Goal: Information Seeking & Learning: Learn about a topic

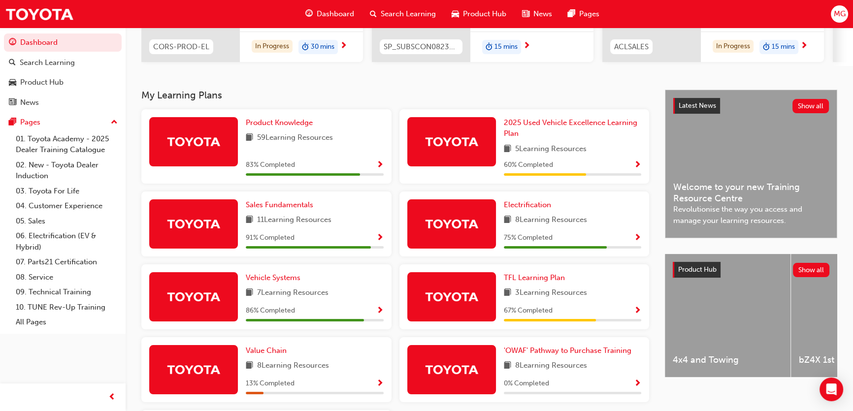
scroll to position [179, 0]
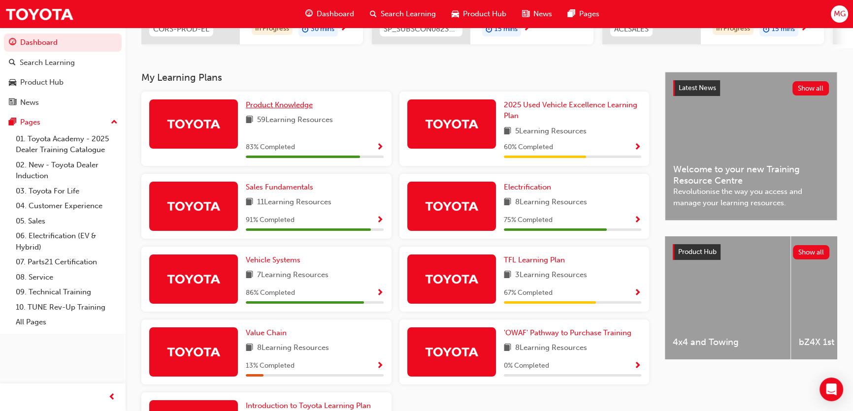
click at [285, 109] on span "Product Knowledge" at bounding box center [279, 105] width 67 height 9
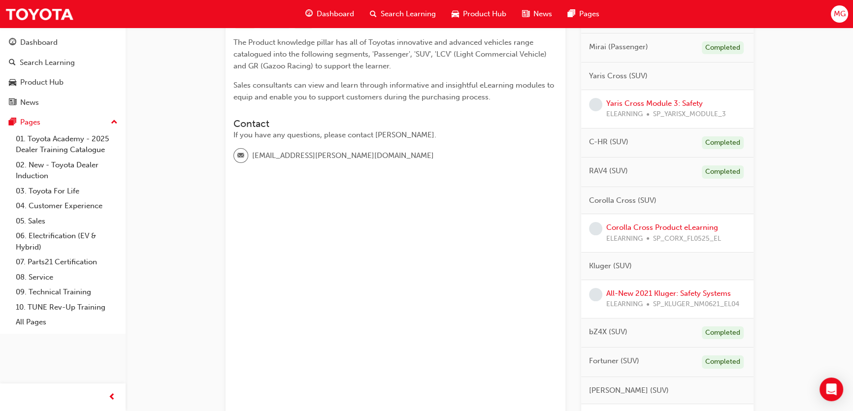
scroll to position [224, 0]
click at [654, 226] on link "Corolla Cross Product eLearning" at bounding box center [662, 226] width 112 height 9
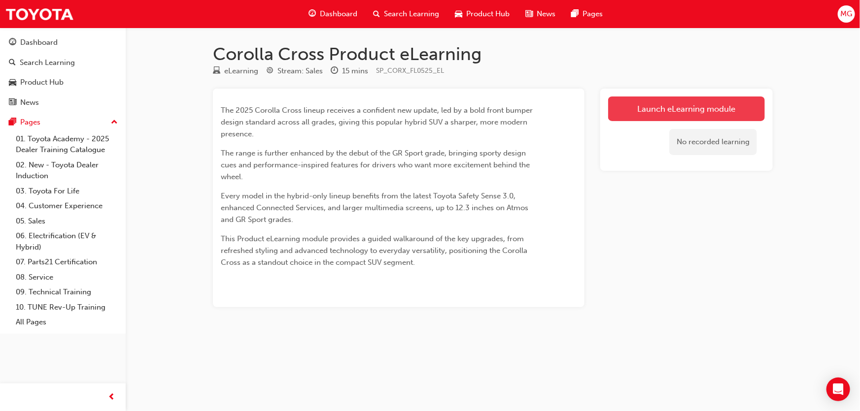
click at [670, 108] on link "Launch eLearning module" at bounding box center [686, 109] width 157 height 25
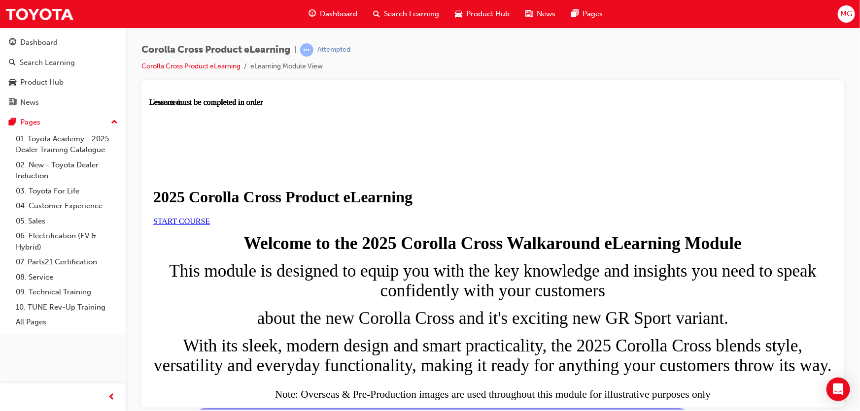
click at [209, 225] on link "START COURSE" at bounding box center [181, 221] width 57 height 8
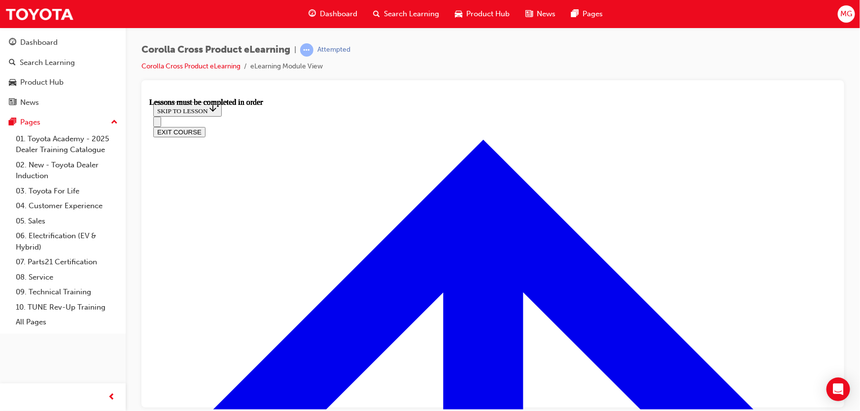
scroll to position [602, 0]
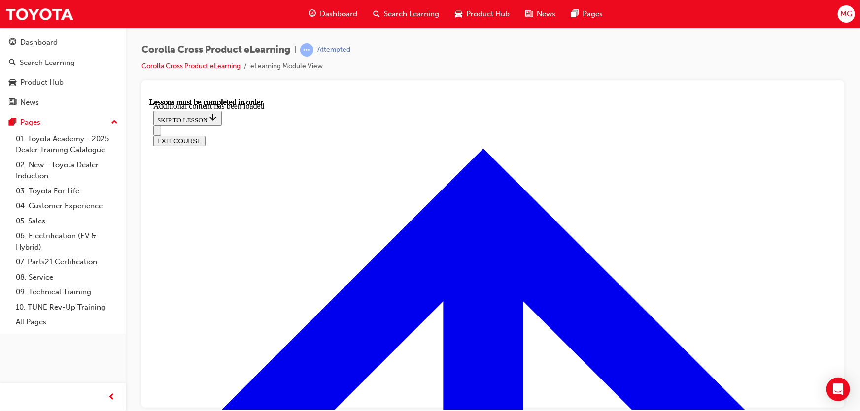
scroll to position [1526, 0]
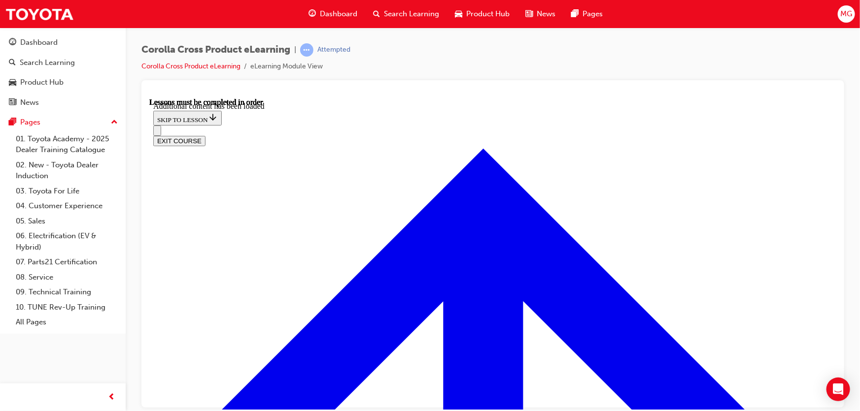
radio input "true"
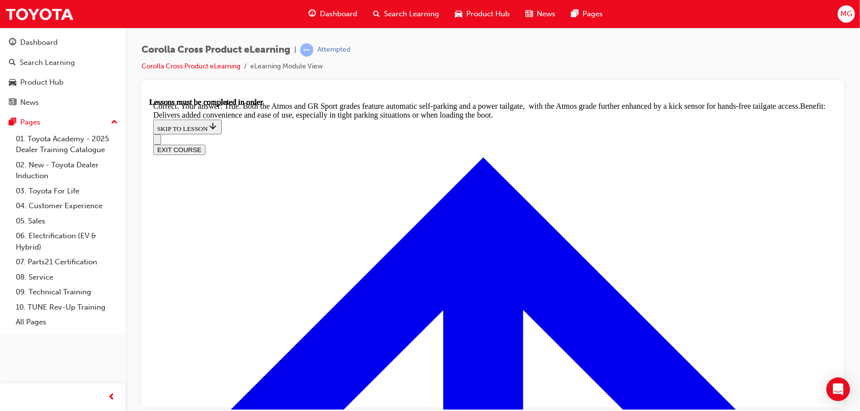
scroll to position [2185, 0]
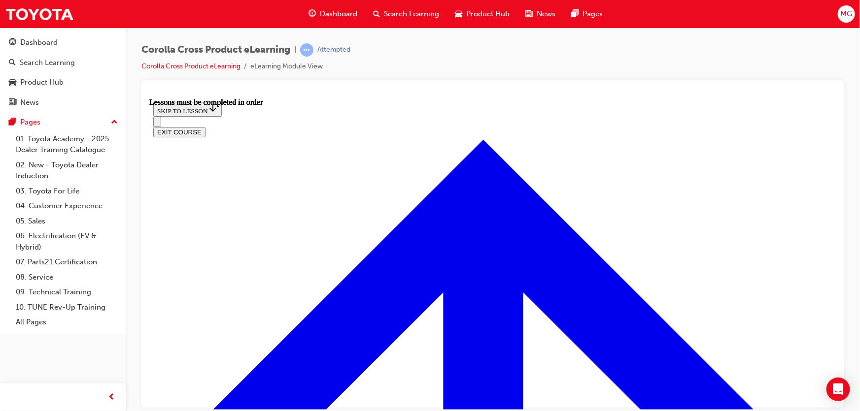
scroll to position [885, 0]
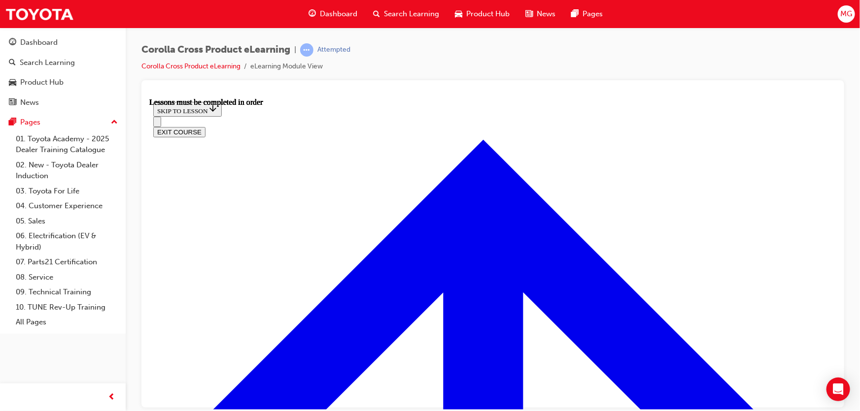
scroll to position [840, 0]
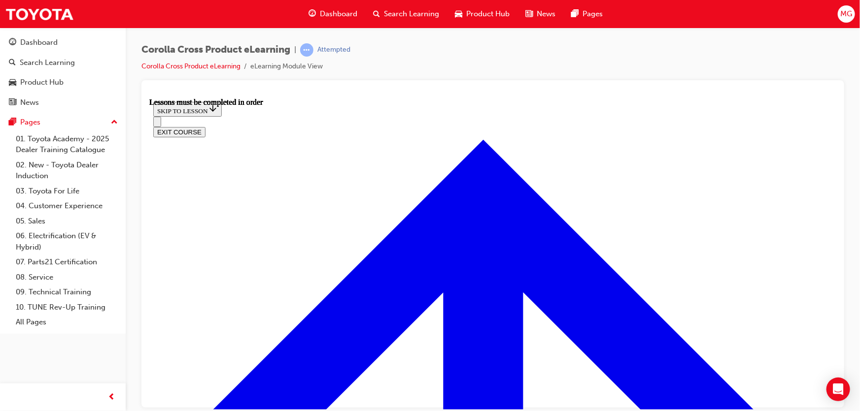
scroll to position [87, 0]
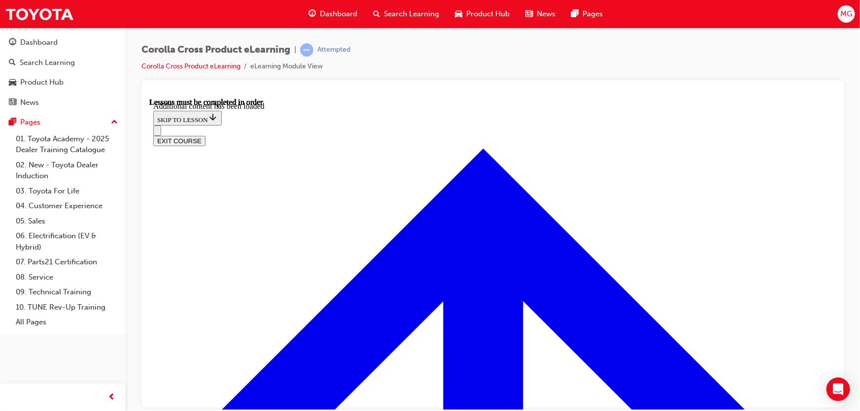
scroll to position [1401, 0]
radio input "true"
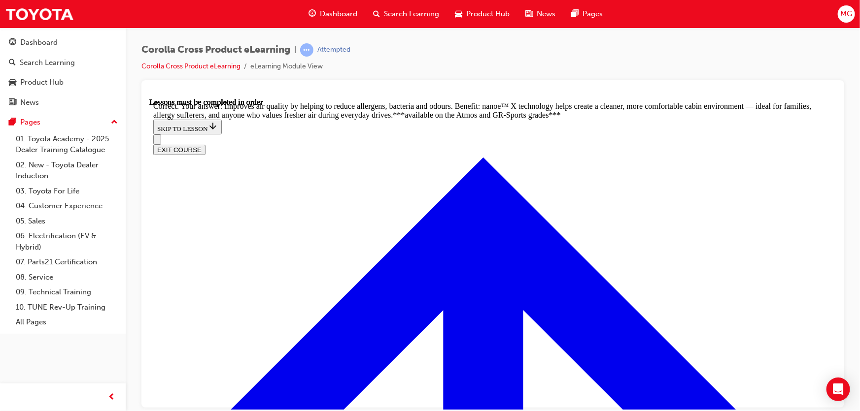
scroll to position [1894, 0]
radio input "true"
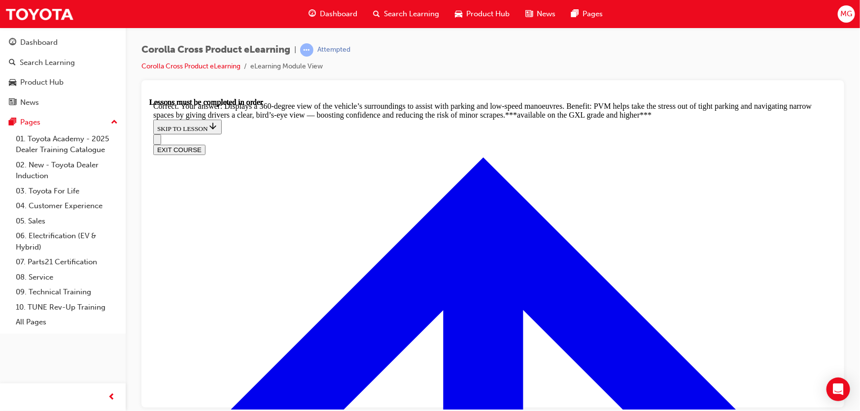
scroll to position [2198, 0]
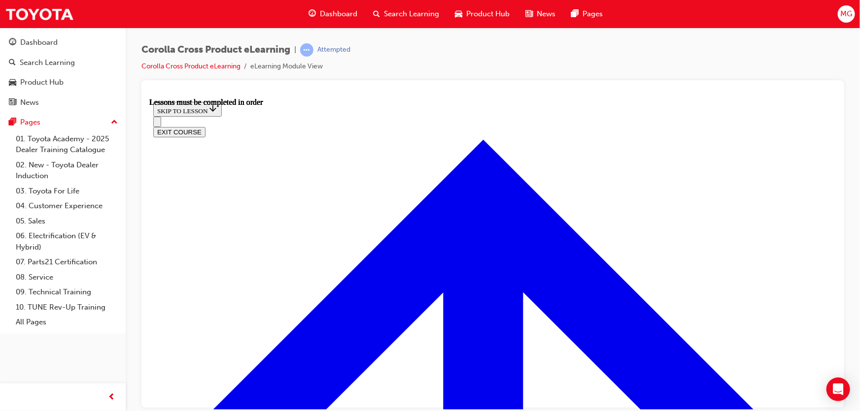
scroll to position [751, 0]
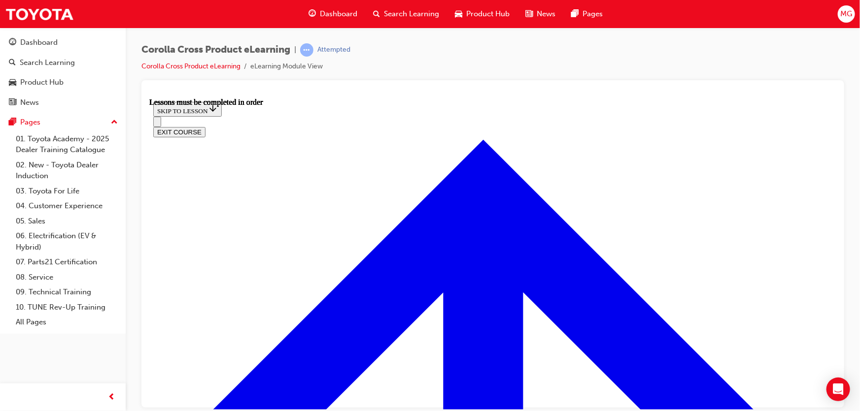
scroll to position [403, 0]
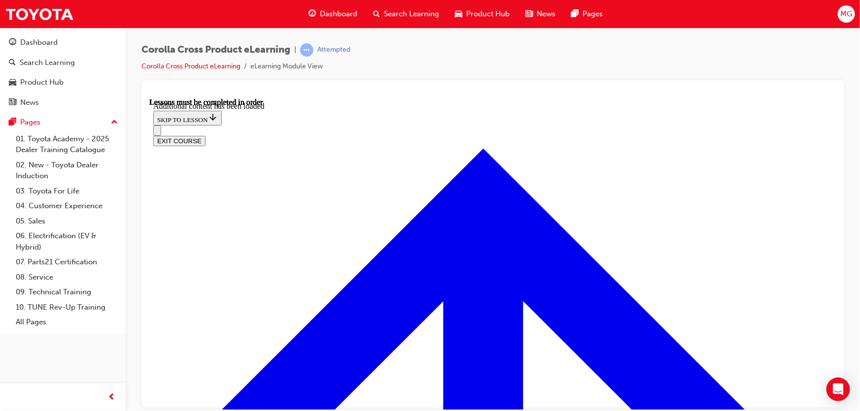
scroll to position [1474, 0]
radio input "true"
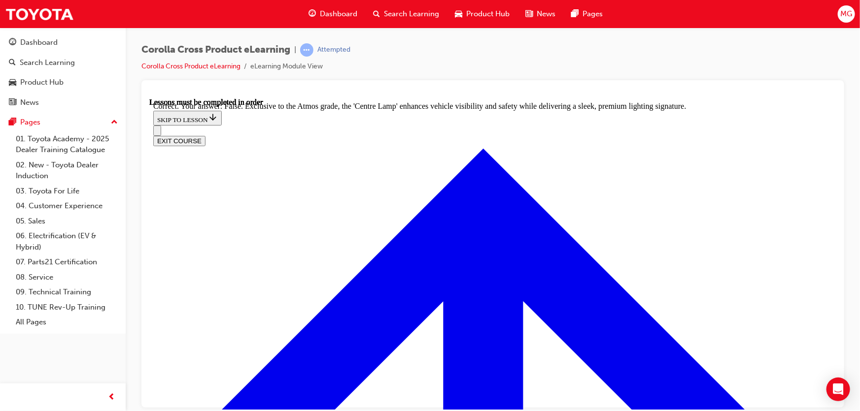
scroll to position [1733, 0]
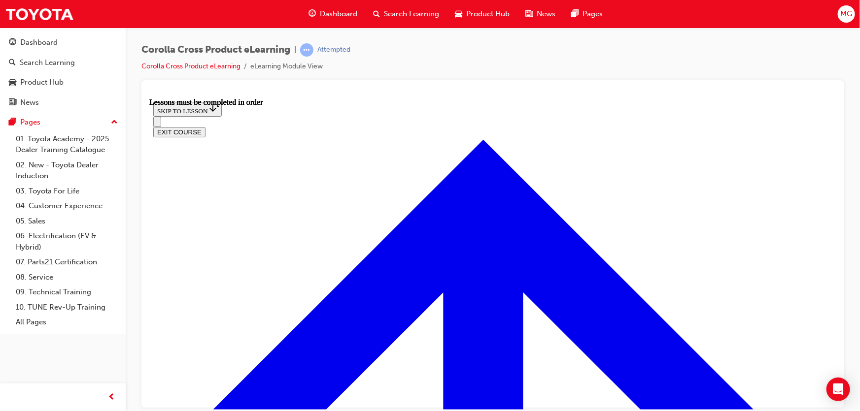
scroll to position [885, 0]
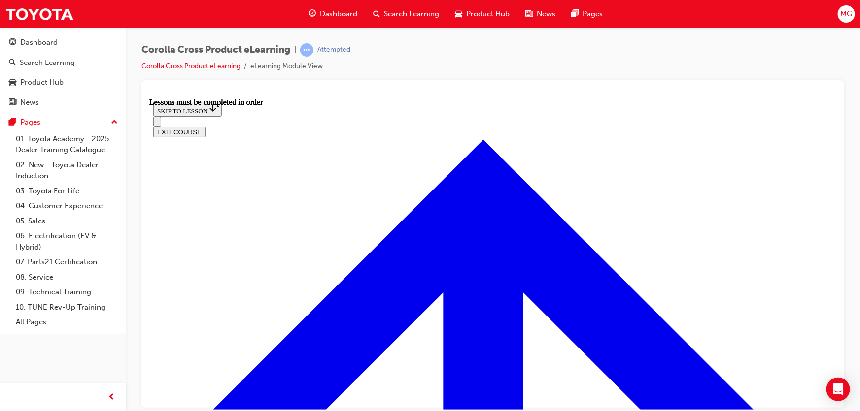
scroll to position [996, 0]
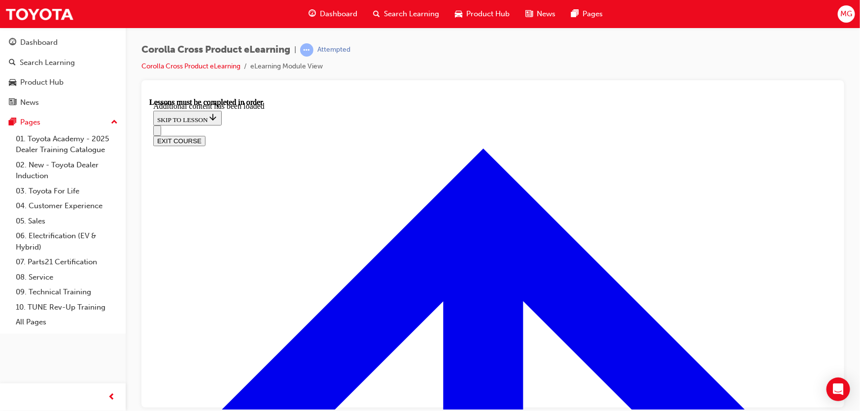
scroll to position [1204, 0]
radio input "true"
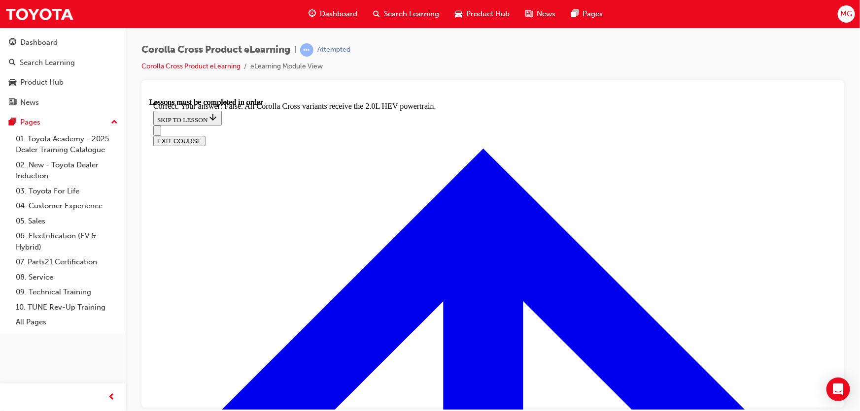
scroll to position [1418, 0]
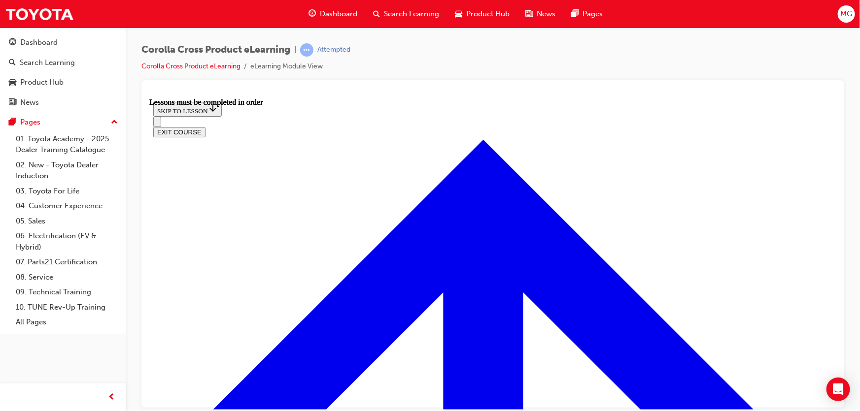
scroll to position [840, 0]
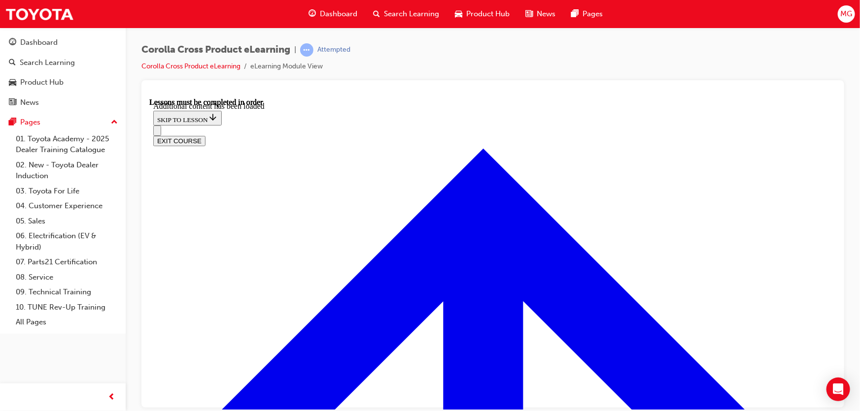
scroll to position [1188, 0]
radio input "true"
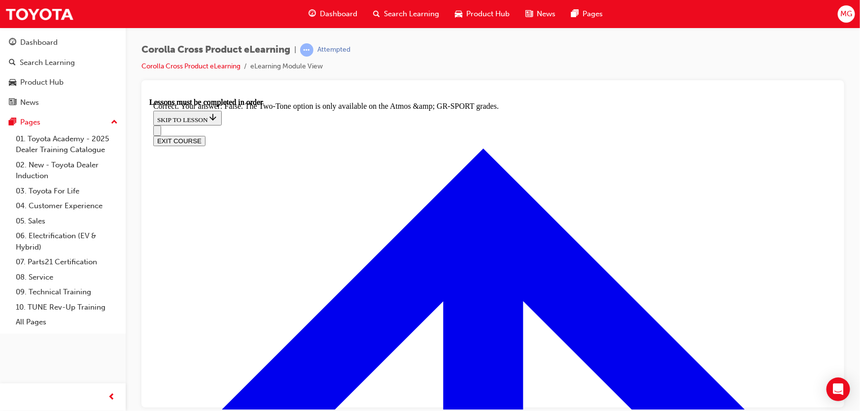
scroll to position [1402, 0]
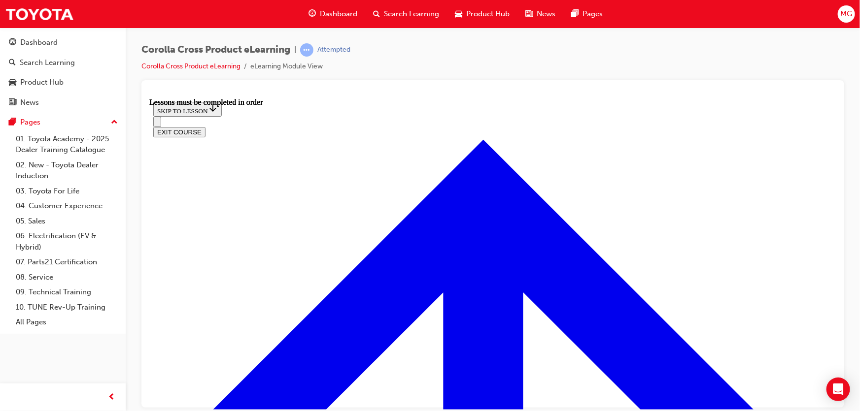
scroll to position [840, 0]
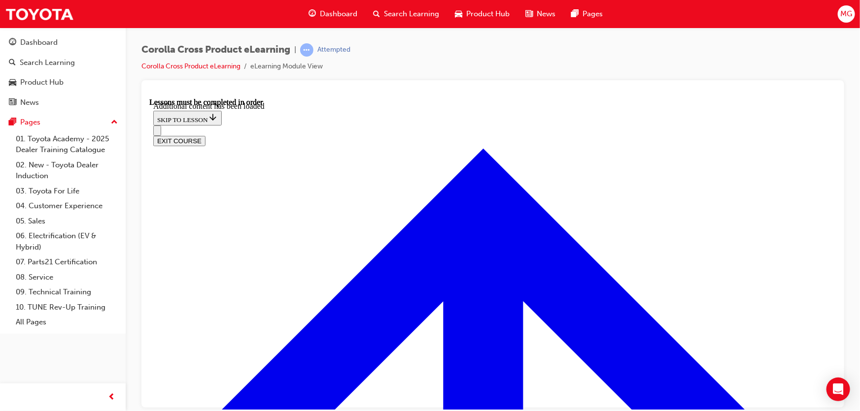
scroll to position [1500, 0]
radio input "true"
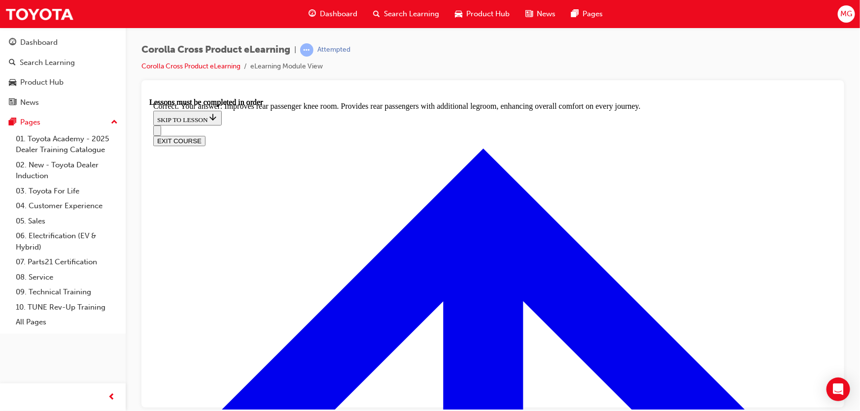
scroll to position [1813, 0]
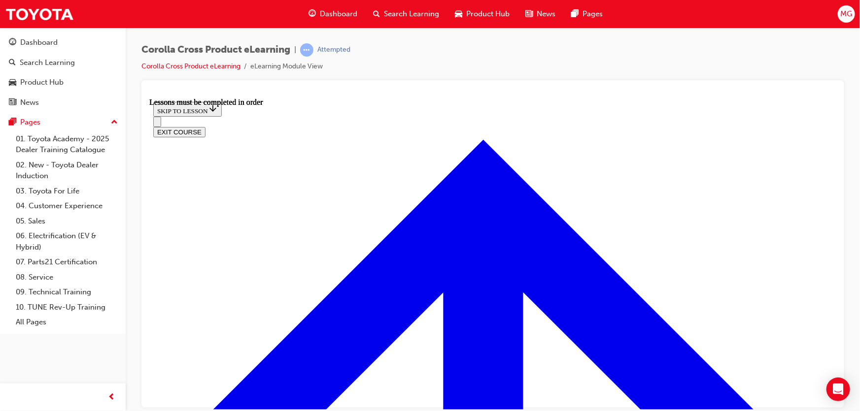
scroll to position [751, 0]
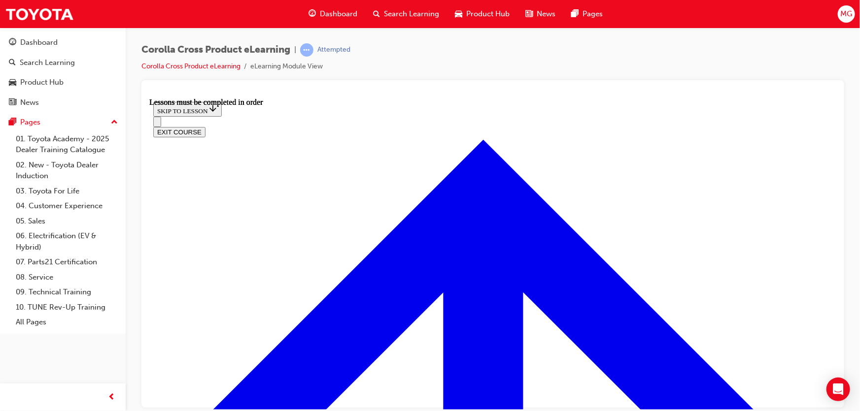
scroll to position [0, 0]
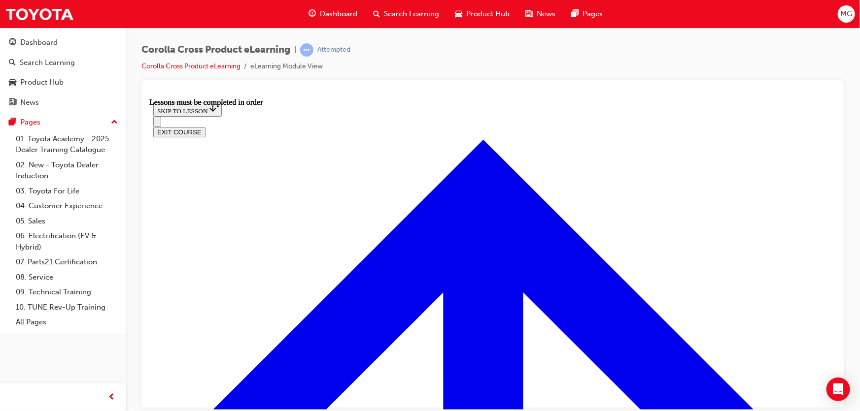
scroll to position [1154, 0]
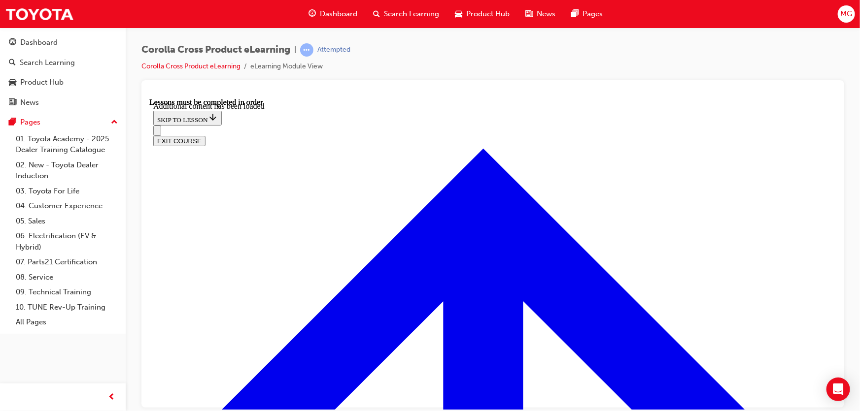
scroll to position [1369, 0]
radio input "true"
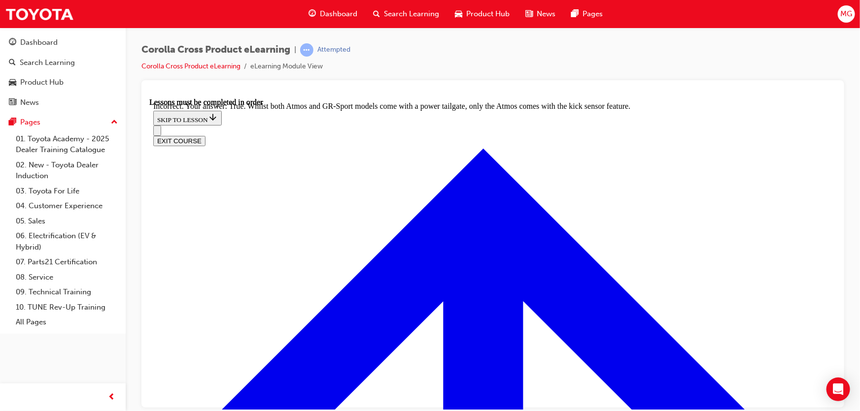
scroll to position [1507, 0]
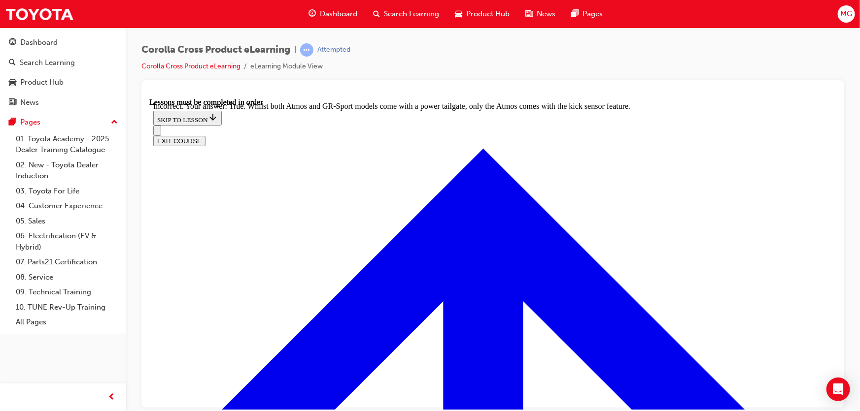
radio input "true"
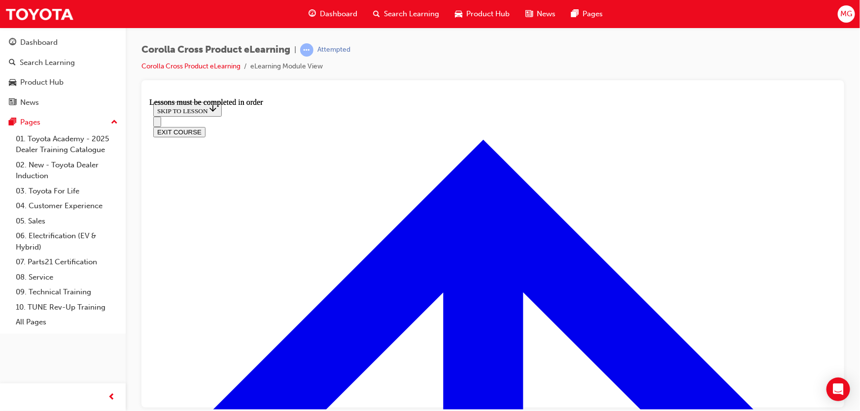
scroll to position [1199, 0]
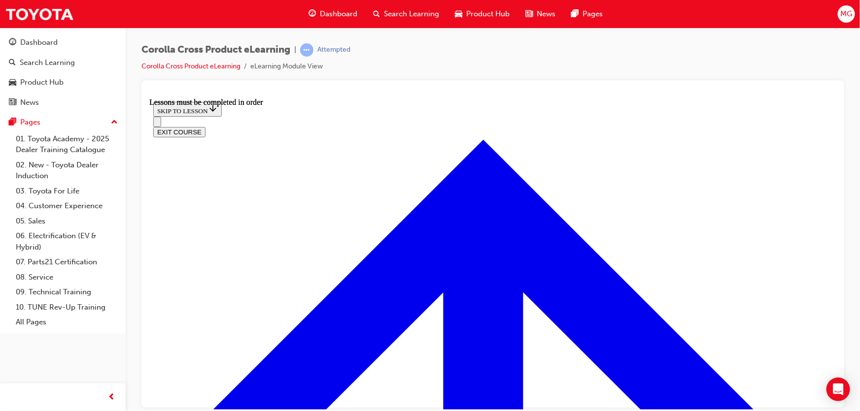
scroll to position [895, 0]
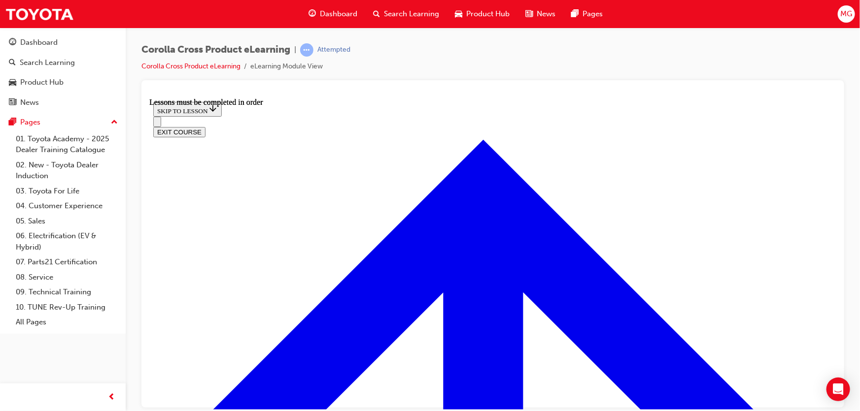
scroll to position [44, 0]
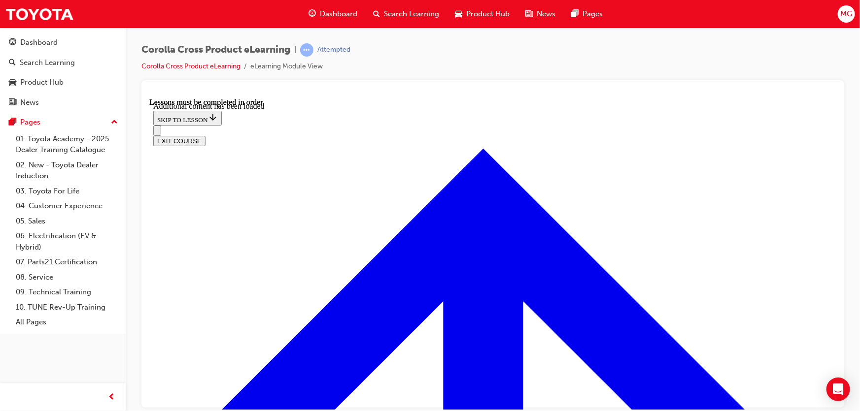
scroll to position [2290, 0]
checkbox input "true"
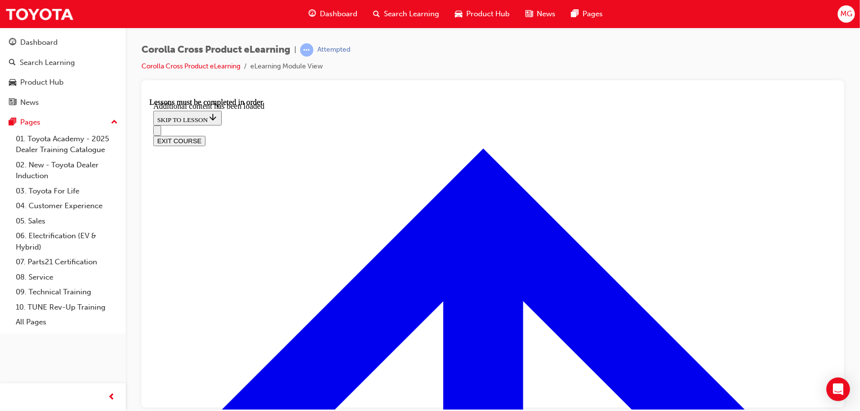
checkbox input "true"
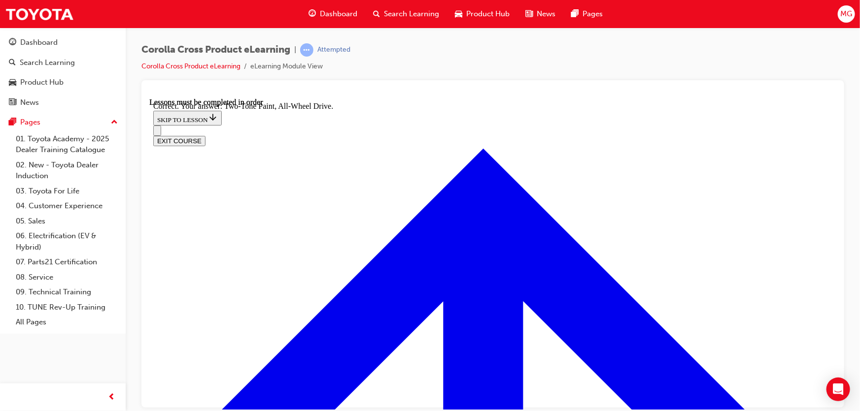
radio input "true"
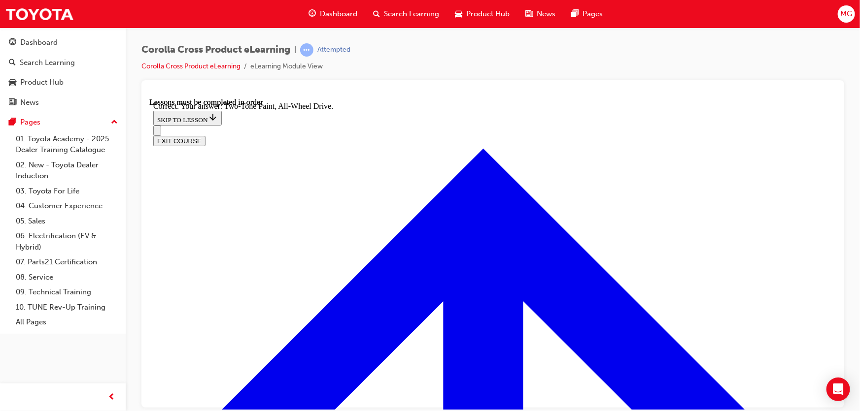
radio input "true"
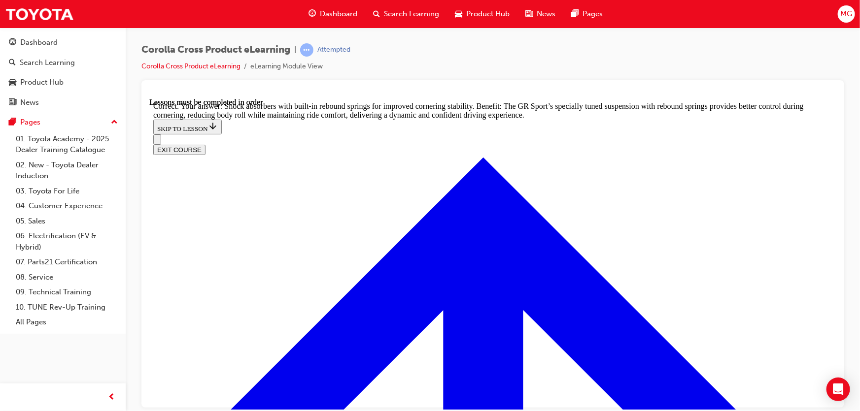
scroll to position [3045, 0]
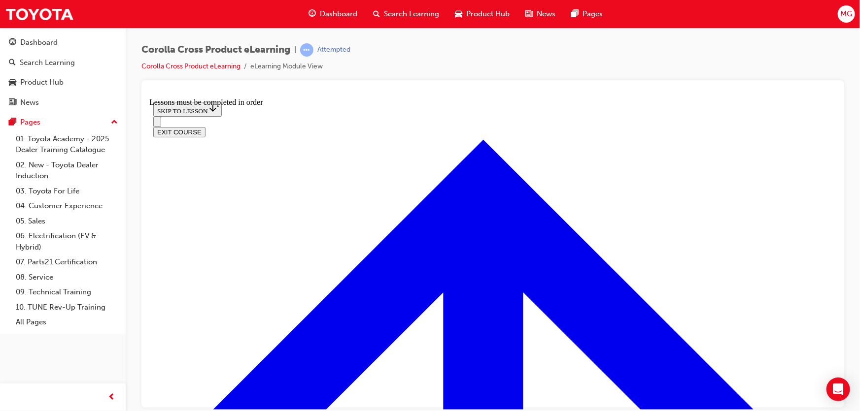
scroll to position [1003, 0]
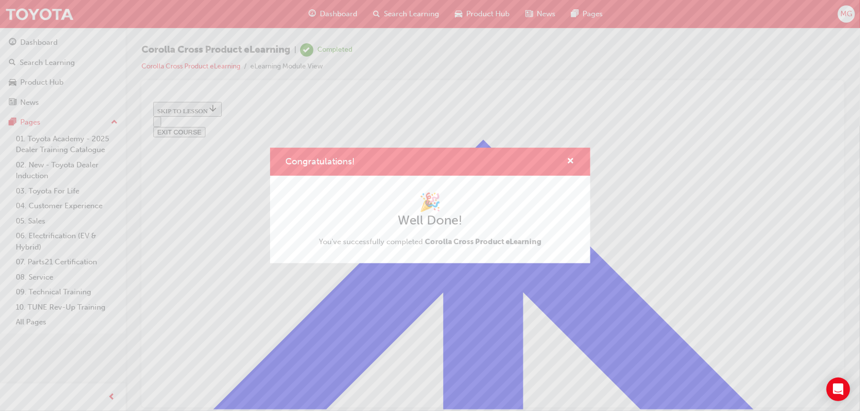
click at [213, 211] on div "Congratulations! 🎉 Well Done! You've successfully completed Corolla Cross Produ…" at bounding box center [430, 205] width 860 height 411
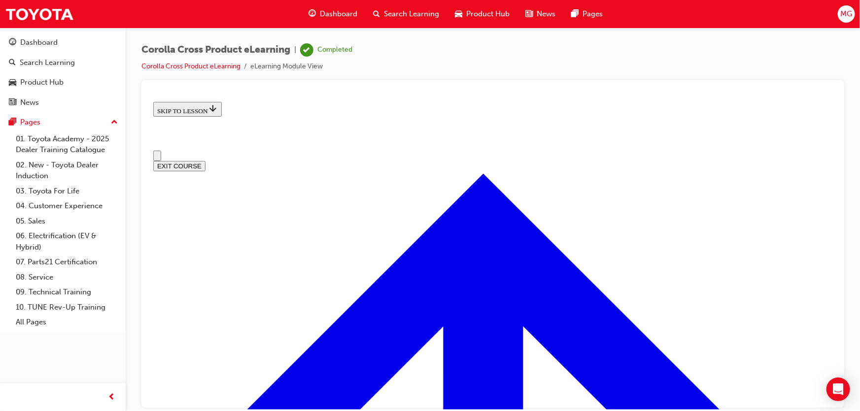
scroll to position [0, 0]
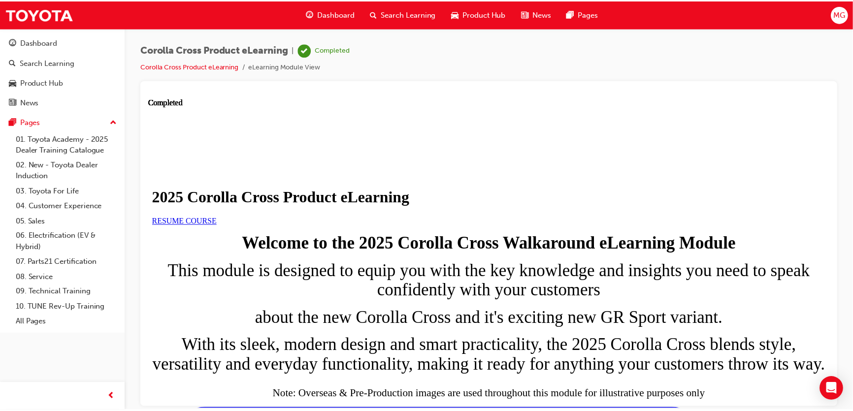
scroll to position [34, 0]
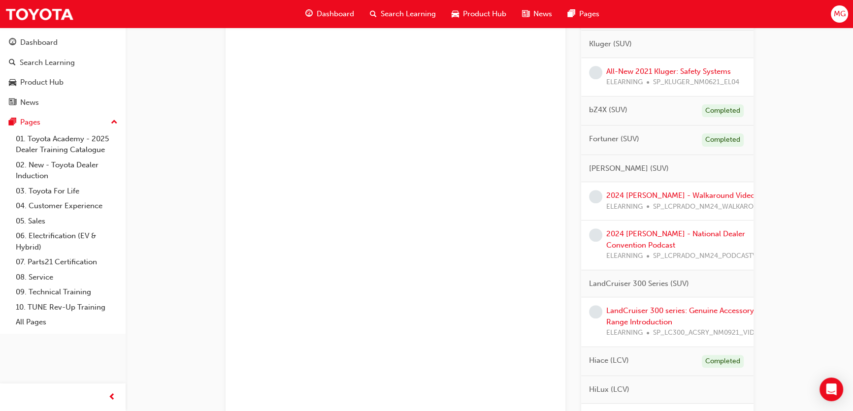
scroll to position [448, 0]
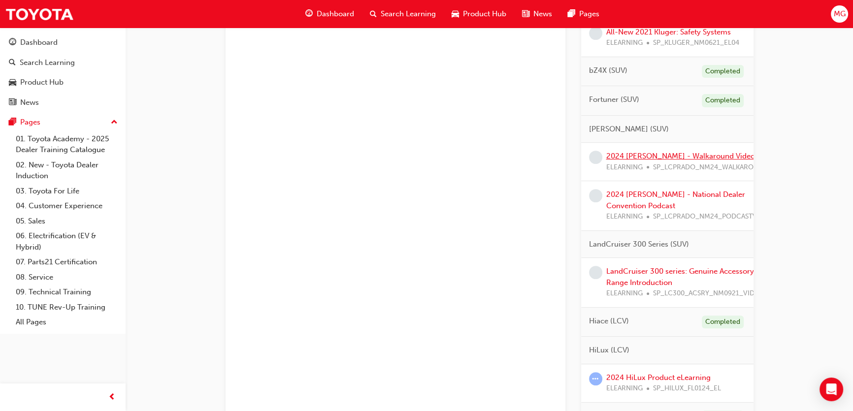
click at [663, 155] on link "2024 [PERSON_NAME] - Walkaround Video" at bounding box center [680, 156] width 149 height 9
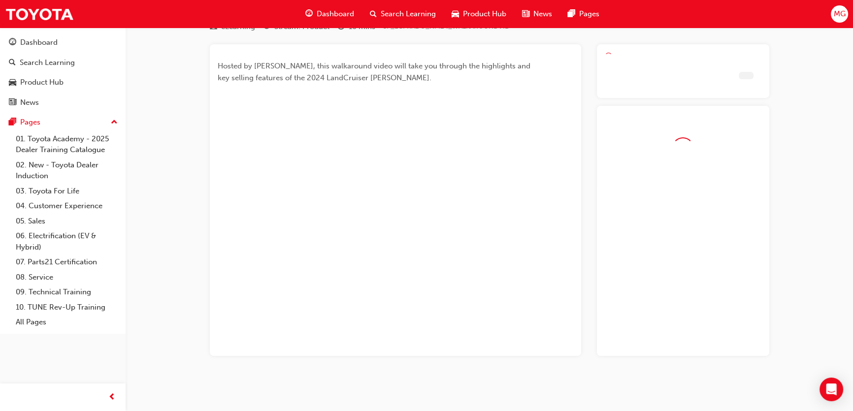
scroll to position [73, 0]
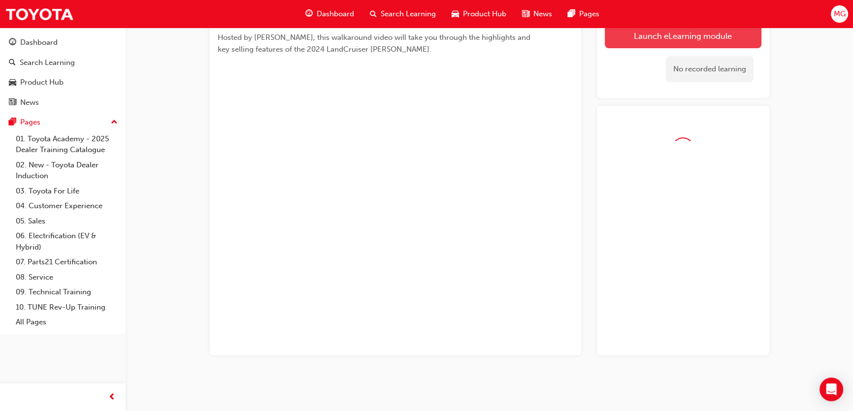
click at [670, 39] on link "Launch eLearning module" at bounding box center [683, 36] width 157 height 25
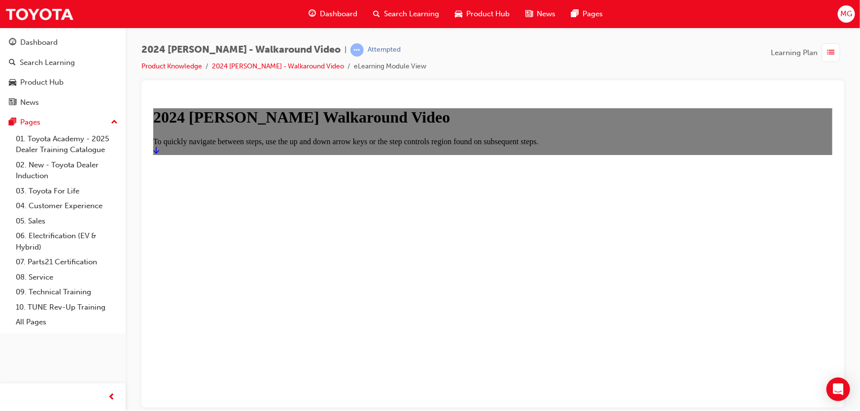
click at [159, 154] on icon "Start" at bounding box center [156, 150] width 6 height 8
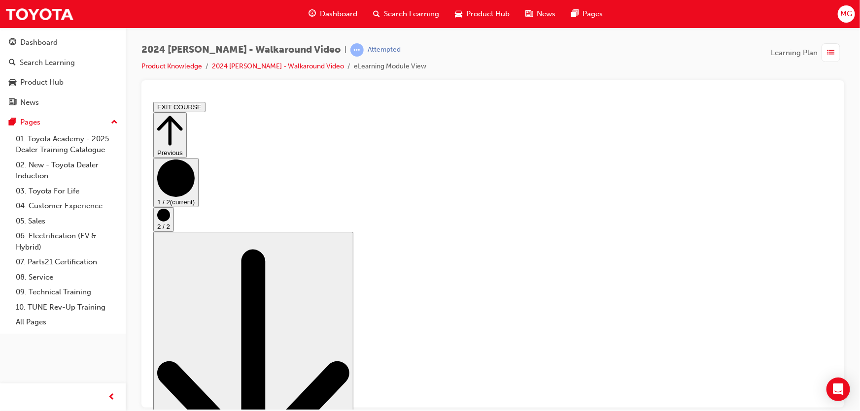
click at [173, 232] on button "2 / 2" at bounding box center [163, 219] width 21 height 25
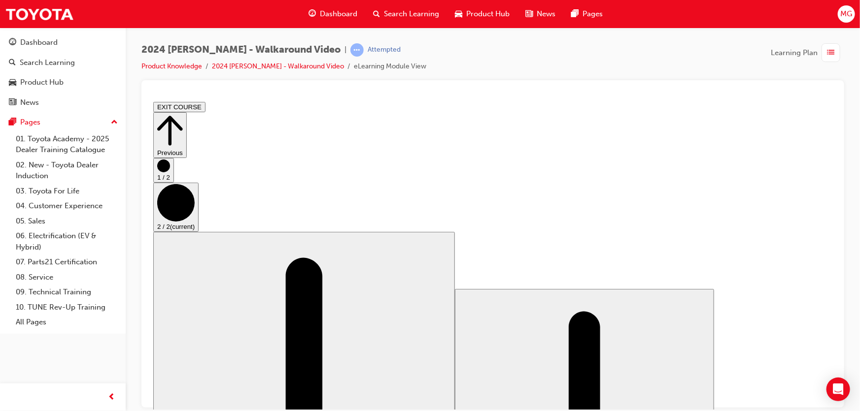
scroll to position [0, 0]
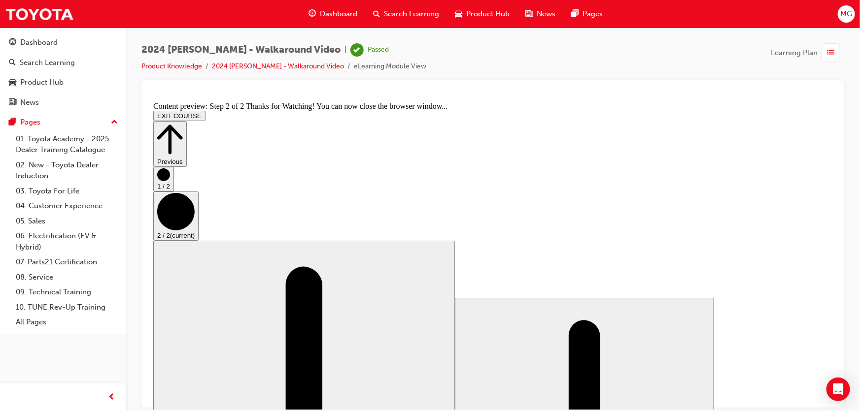
click at [808, 97] on div at bounding box center [492, 93] width 687 height 10
click at [205, 110] on button "EXIT COURSE" at bounding box center [179, 115] width 52 height 10
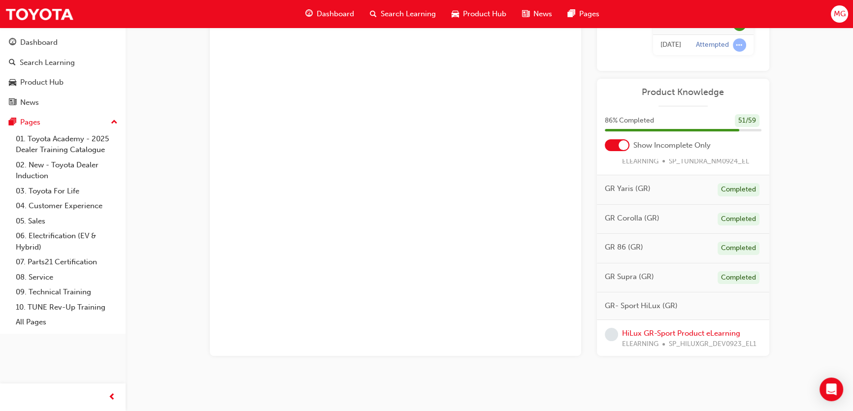
scroll to position [796, 0]
click at [339, 220] on div "Hosted by [PERSON_NAME], this walkaround video will take you through the highli…" at bounding box center [395, 165] width 371 height 382
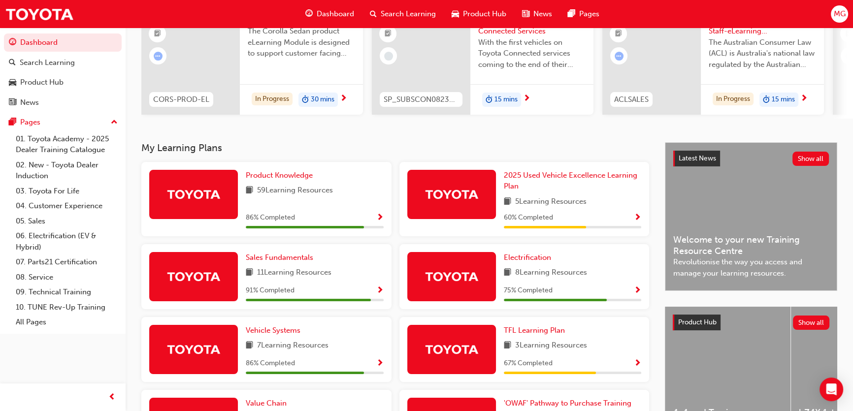
scroll to position [134, 0]
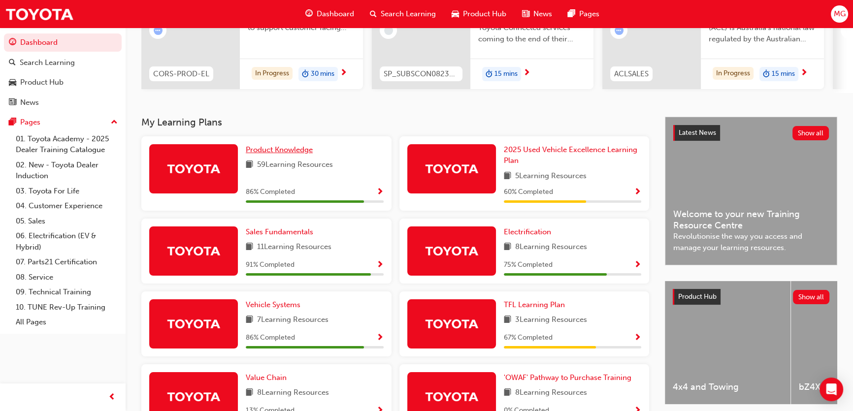
click at [288, 152] on span "Product Knowledge" at bounding box center [279, 149] width 67 height 9
